Goal: Contribute content

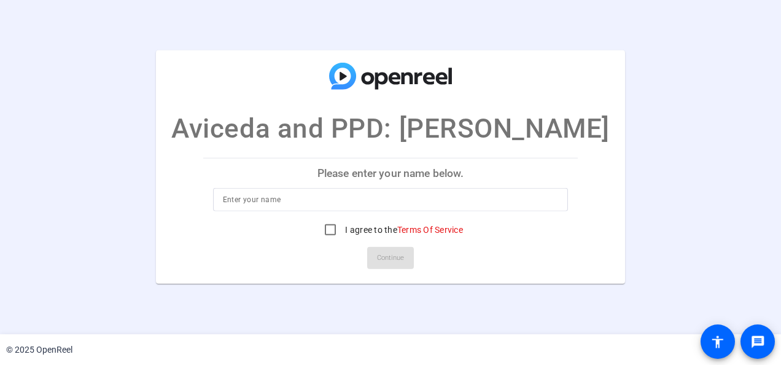
click at [264, 199] on input at bounding box center [391, 199] width 336 height 15
type input "Lisa Williams"
click at [324, 230] on input "I agree to the Terms Of Service" at bounding box center [330, 229] width 25 height 25
checkbox input "true"
click at [375, 252] on span at bounding box center [390, 257] width 47 height 29
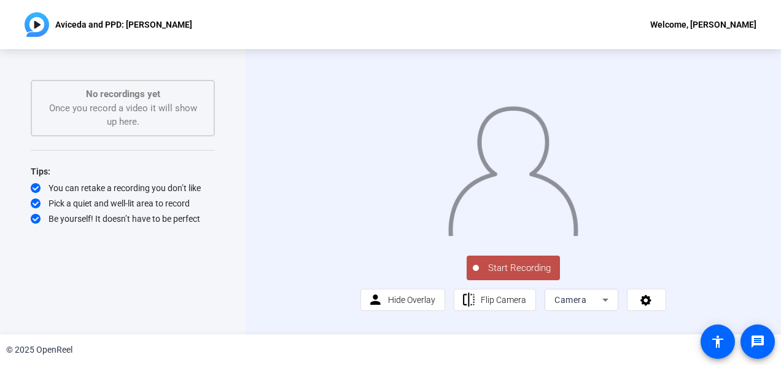
scroll to position [31, 0]
click at [392, 304] on span "Hide Overlay" at bounding box center [411, 300] width 47 height 10
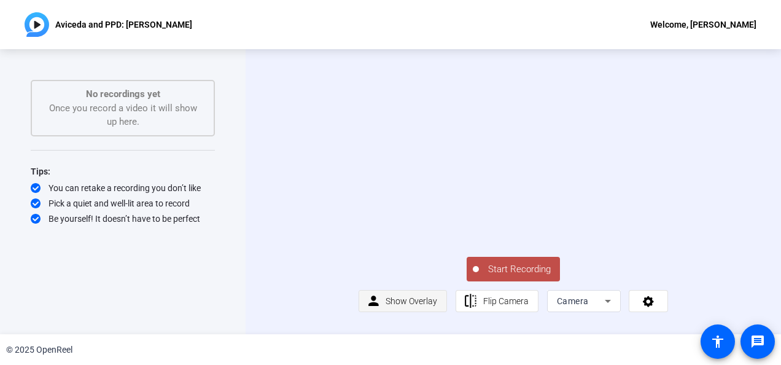
click at [420, 302] on span "Show Overlay" at bounding box center [411, 300] width 52 height 23
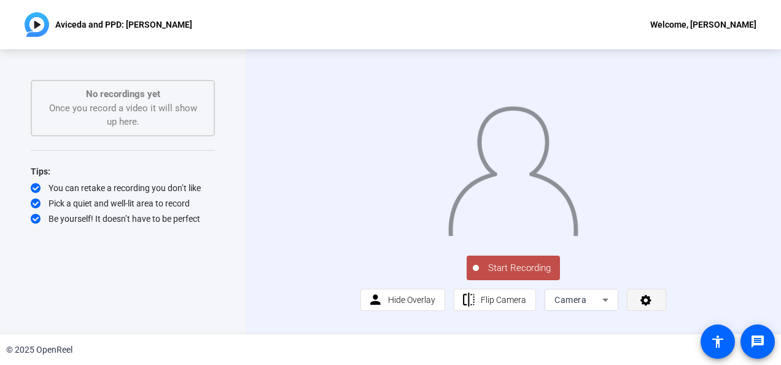
click at [647, 306] on icon at bounding box center [646, 299] width 14 height 12
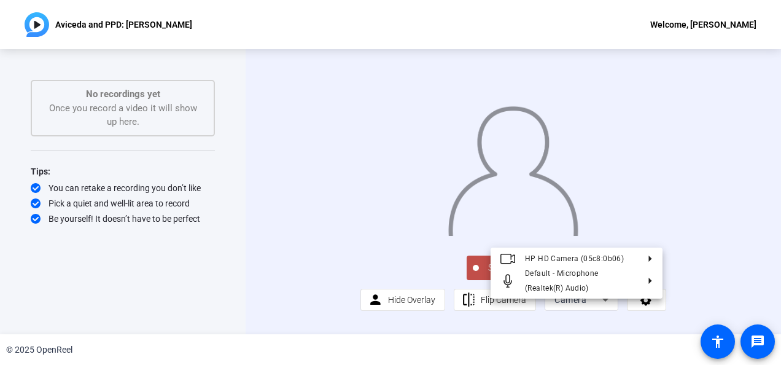
click at [690, 293] on div at bounding box center [390, 182] width 781 height 365
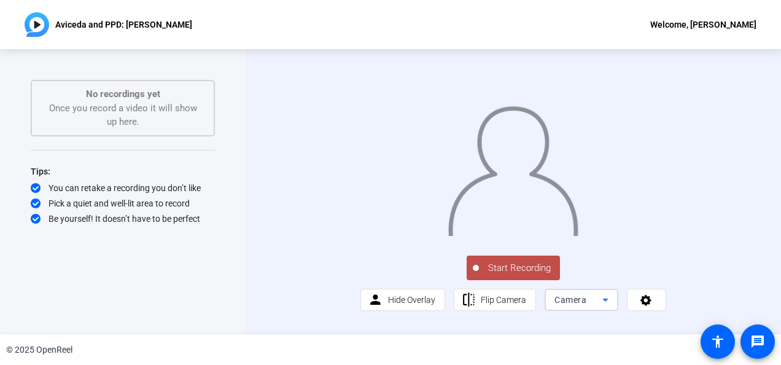
click at [600, 307] on icon at bounding box center [605, 299] width 15 height 15
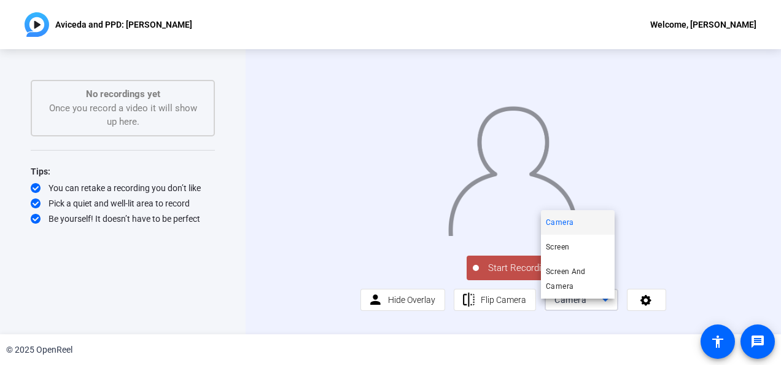
click at [684, 274] on div at bounding box center [390, 182] width 781 height 365
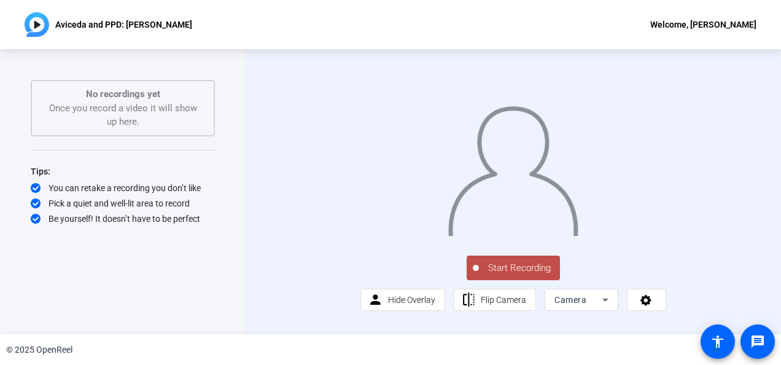
click at [503, 275] on span "Start Recording" at bounding box center [519, 268] width 81 height 14
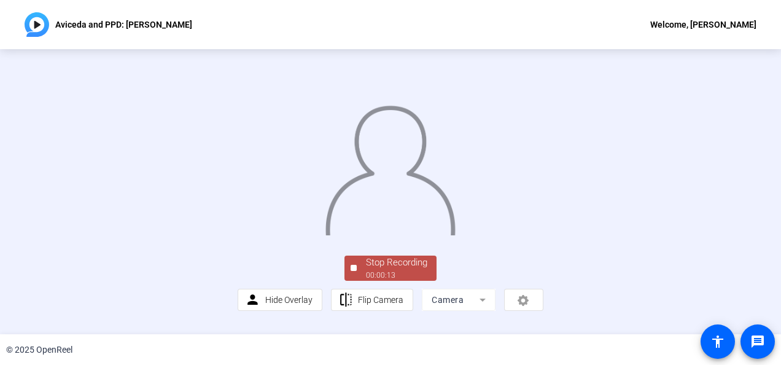
scroll to position [90, 0]
click at [377, 269] on div "Stop Recording" at bounding box center [396, 262] width 61 height 14
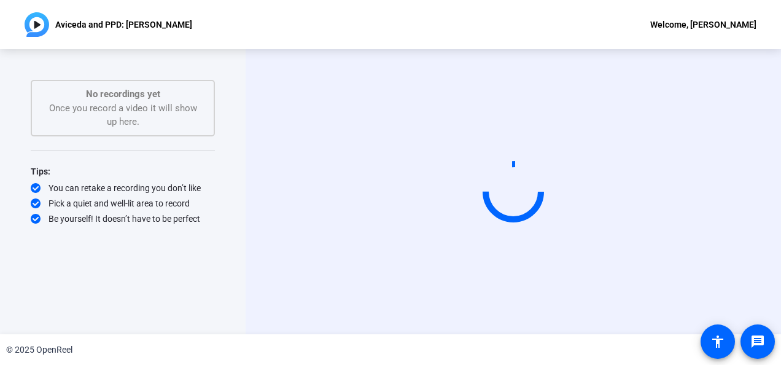
scroll to position [0, 0]
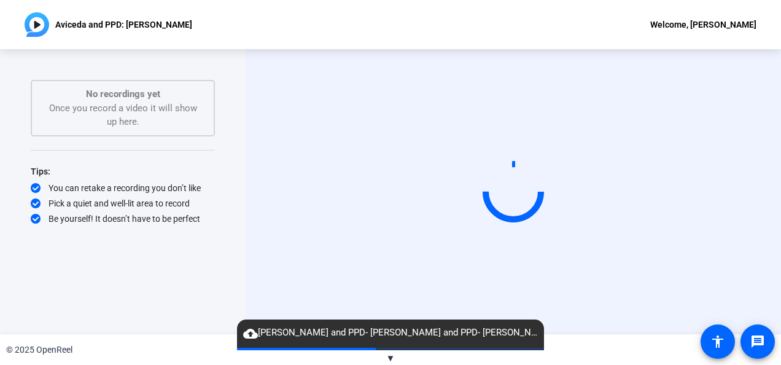
click at [251, 333] on mat-icon "cloud_upload" at bounding box center [250, 333] width 15 height 15
click at [391, 355] on span "▼" at bounding box center [390, 357] width 9 height 11
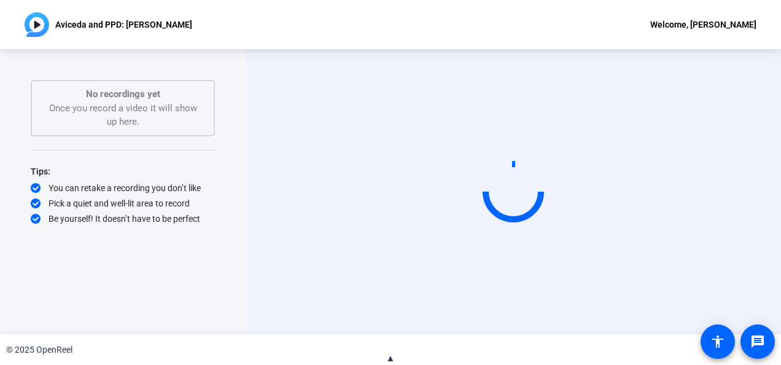
click at [391, 355] on span "▲" at bounding box center [390, 357] width 9 height 11
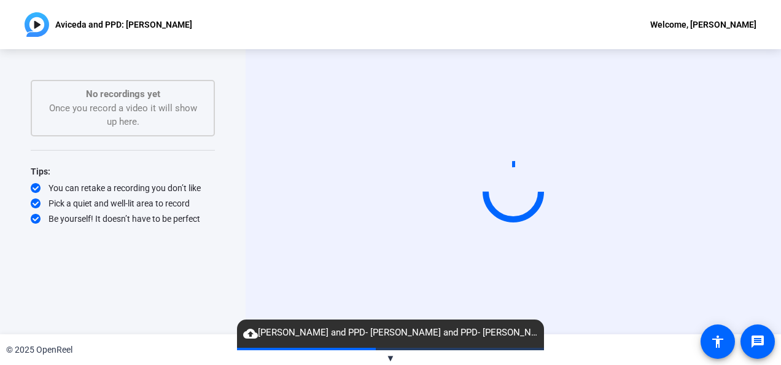
click at [390, 354] on span "▼" at bounding box center [390, 357] width 9 height 11
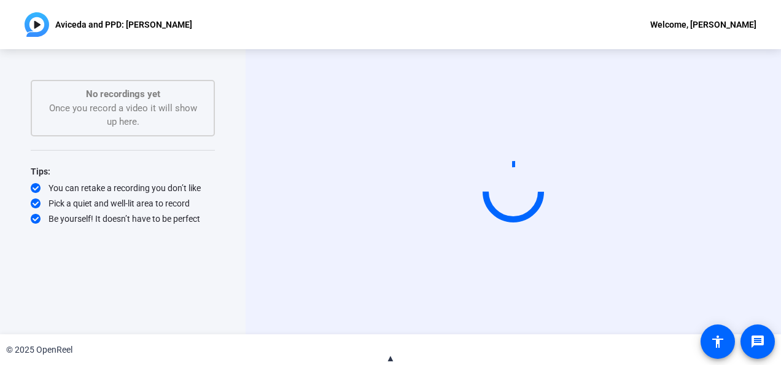
click at [390, 354] on span "▲" at bounding box center [390, 357] width 9 height 11
click at [106, 92] on p "No recordings yet" at bounding box center [122, 94] width 157 height 14
click at [715, 23] on div "Welcome, [PERSON_NAME]" at bounding box center [703, 24] width 106 height 15
click at [242, 123] on div at bounding box center [390, 182] width 781 height 365
click at [712, 341] on mat-icon "accessibility" at bounding box center [717, 341] width 15 height 15
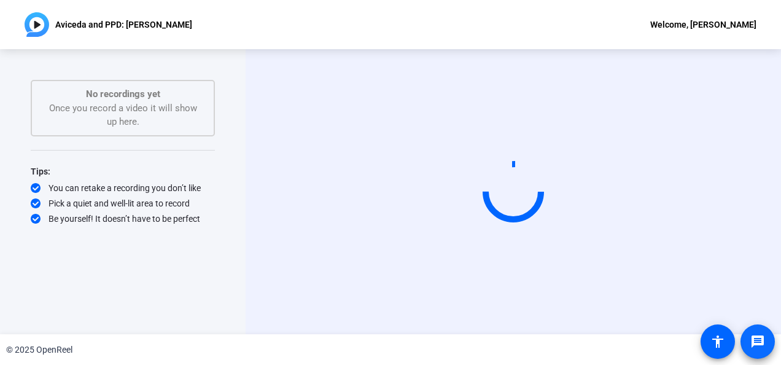
click at [760, 337] on mat-icon "message" at bounding box center [757, 341] width 15 height 15
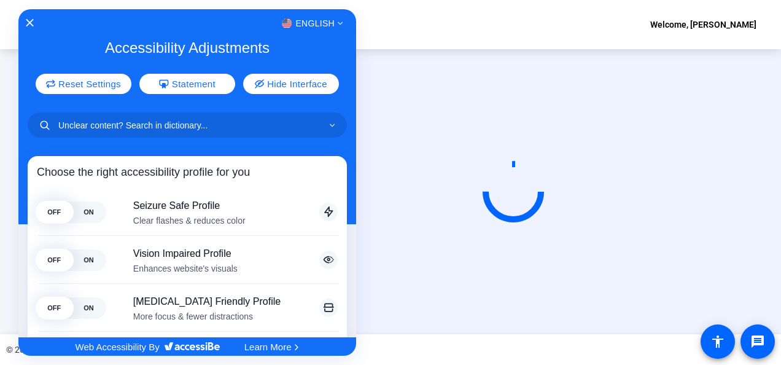
click at [29, 18] on div "English" at bounding box center [187, 23] width 338 height 16
click at [28, 17] on div "English" at bounding box center [187, 23] width 338 height 16
click at [29, 19] on icon "Close Accessibility Interface" at bounding box center [30, 22] width 8 height 7
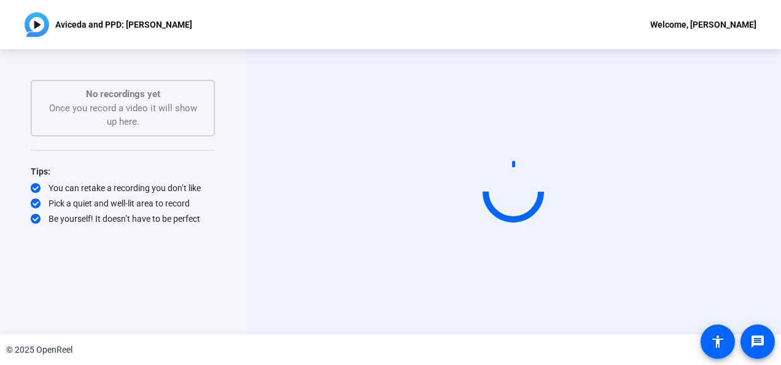
click at [557, 189] on video at bounding box center [513, 192] width 184 height 104
click at [139, 110] on div "No recordings yet Once you record a video it will show up here." at bounding box center [122, 108] width 157 height 42
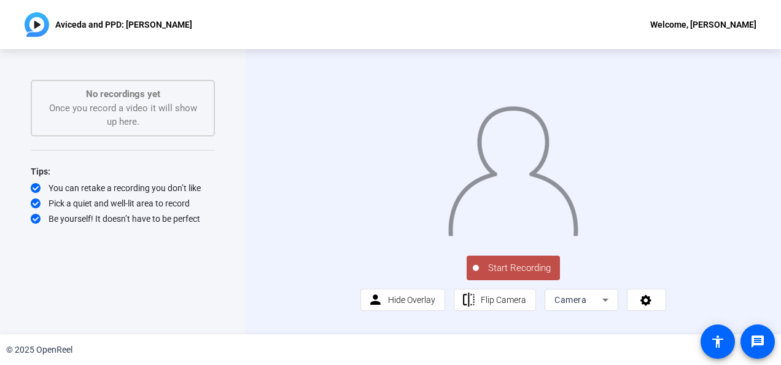
click at [524, 275] on span "Start Recording" at bounding box center [519, 268] width 81 height 14
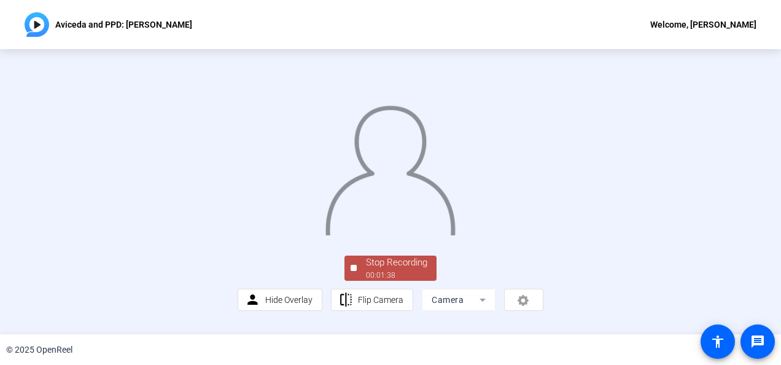
scroll to position [90, 0]
click at [405, 269] on div "Stop Recording" at bounding box center [396, 262] width 61 height 14
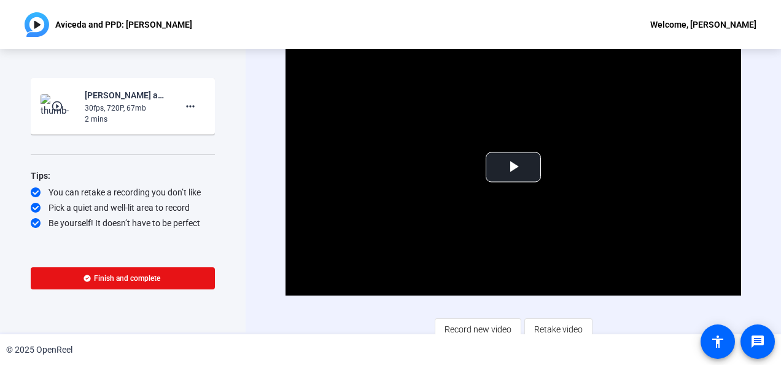
scroll to position [0, 0]
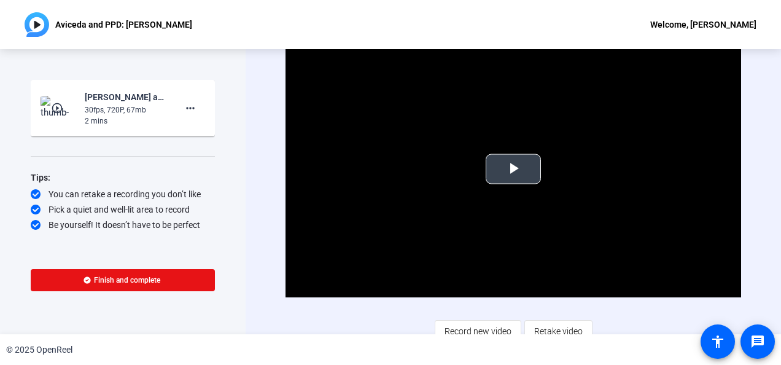
click at [513, 169] on span "Video Player" at bounding box center [513, 169] width 0 height 0
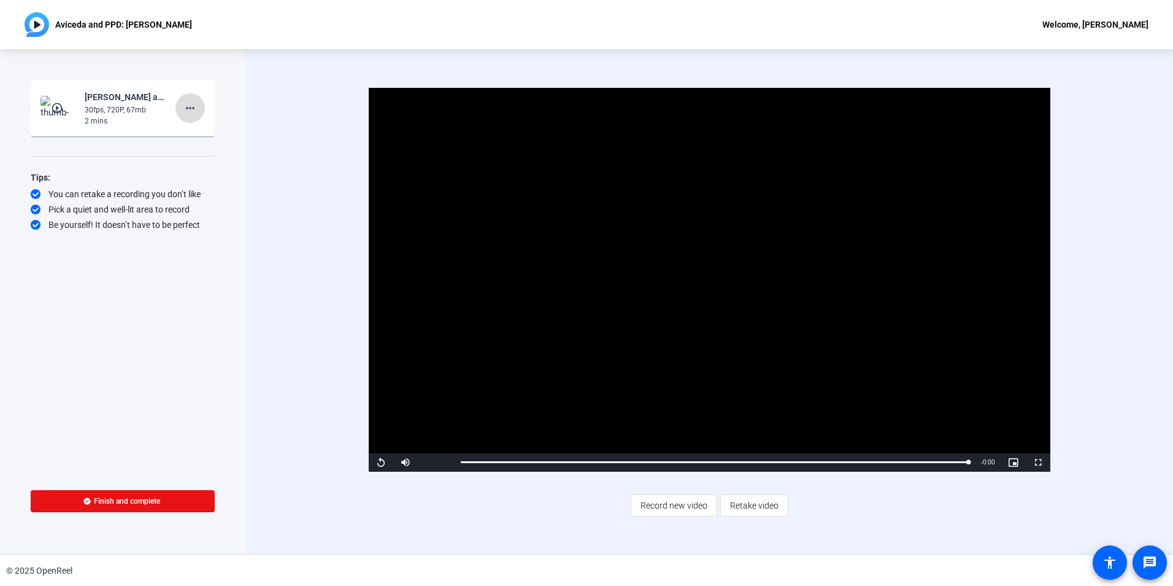
click at [187, 101] on mat-icon "more_horiz" at bounding box center [190, 108] width 15 height 15
click at [201, 130] on span "Delete clip" at bounding box center [209, 133] width 49 height 15
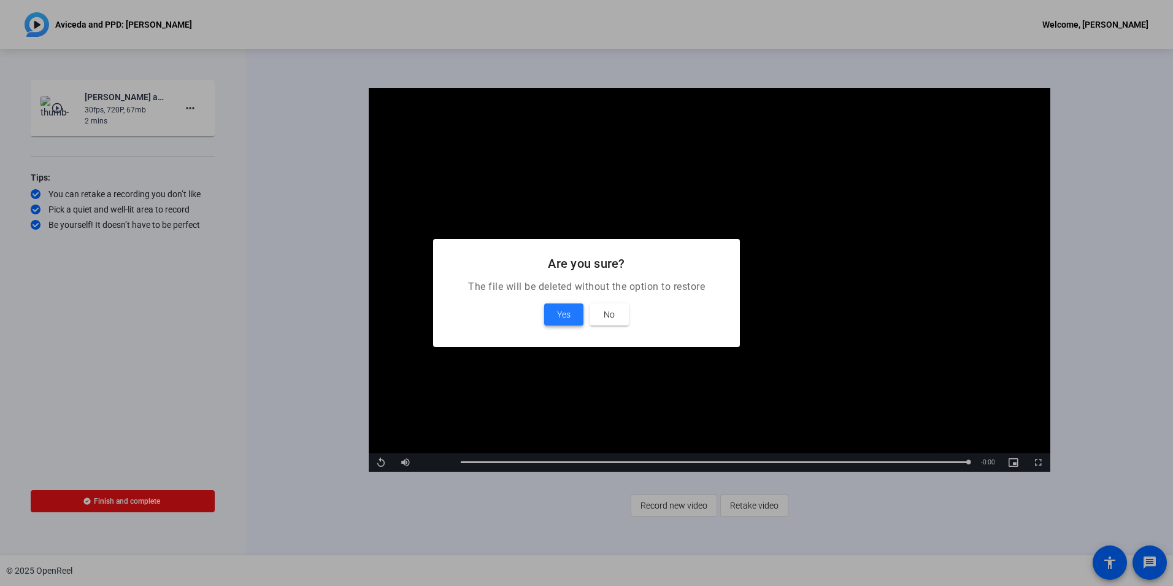
click at [562, 315] on span "Yes" at bounding box center [564, 314] width 14 height 15
